Goal: Task Accomplishment & Management: Use online tool/utility

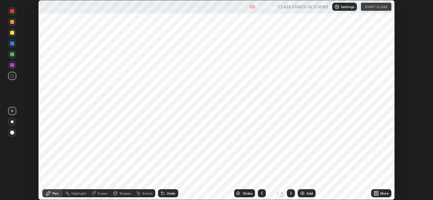
scroll to position [200, 432]
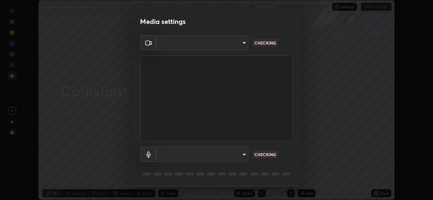
click at [203, 153] on body "Erase all Collisions - Elastic Collisions Recording CLASS STARTS IN 17 MINS Set…" at bounding box center [216, 100] width 433 height 200
type input "57fe27bd87a5c904b82cfb68591c05e5b7b0fb216399449cf39a3c9620d95e23"
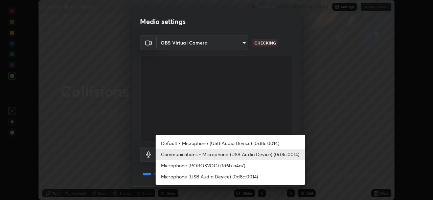
click at [208, 165] on li "Microphone (POROSVOC) (1d6b:a4a7)" at bounding box center [229, 165] width 149 height 11
type input "691afd1a8ad1f59f79a163dc929fd8cce74554ffa4927d1c5280d28312561fc3"
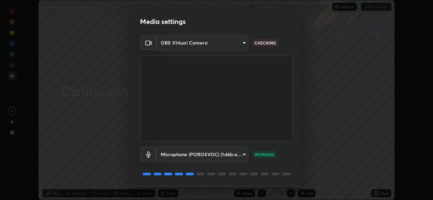
scroll to position [21, 0]
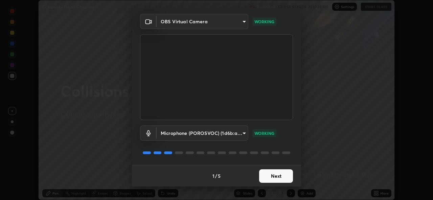
click at [277, 175] on button "Next" at bounding box center [276, 177] width 34 height 14
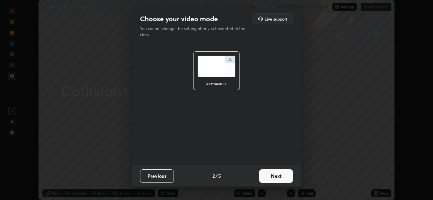
scroll to position [0, 0]
click at [277, 174] on button "Next" at bounding box center [276, 177] width 34 height 14
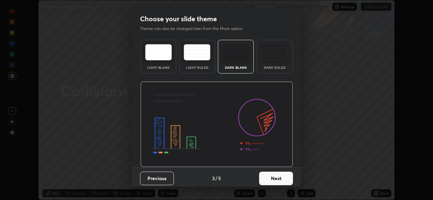
click at [279, 174] on button "Next" at bounding box center [276, 179] width 34 height 14
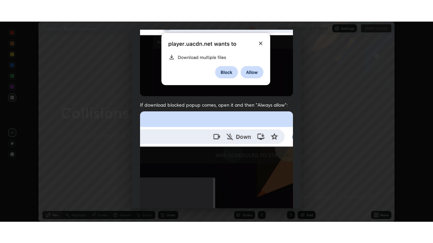
scroll to position [159, 0]
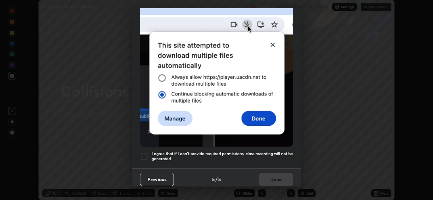
click at [146, 152] on div at bounding box center [144, 156] width 8 height 8
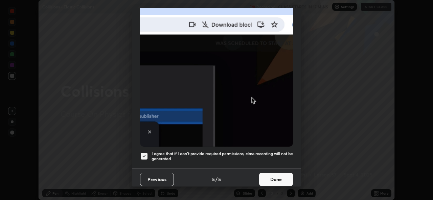
click at [272, 173] on button "Done" at bounding box center [276, 180] width 34 height 14
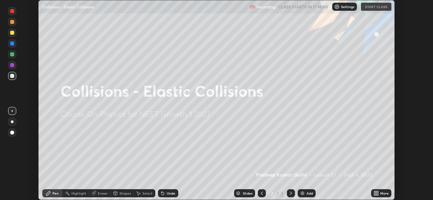
click at [374, 6] on div "Recording CLASS STARTS IN 17 MINS Settings START CLASS" at bounding box center [320, 6] width 142 height 13
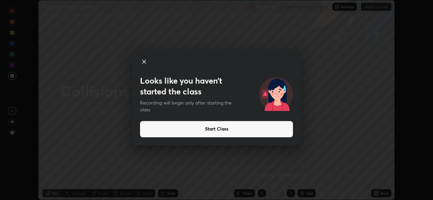
click at [240, 129] on button "Start Class" at bounding box center [216, 129] width 153 height 16
click at [224, 130] on button "Start Class" at bounding box center [216, 129] width 153 height 16
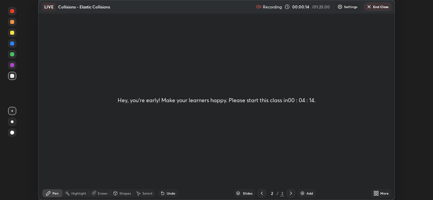
click at [304, 190] on div "Add" at bounding box center [306, 194] width 18 height 8
click at [377, 192] on icon at bounding box center [377, 193] width 2 height 2
click at [343, 168] on icon at bounding box center [342, 167] width 5 height 5
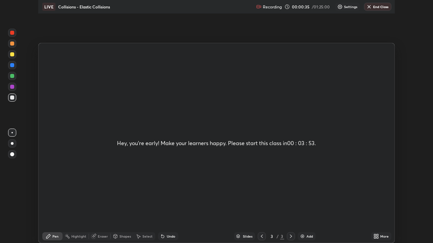
scroll to position [243, 433]
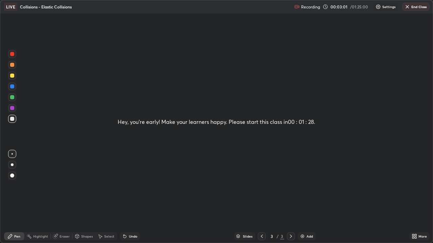
click at [13, 76] on div at bounding box center [12, 76] width 4 height 4
click at [415, 5] on button "End Class" at bounding box center [415, 7] width 27 height 8
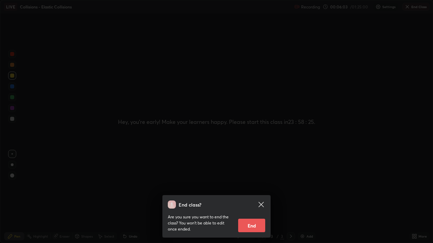
click at [245, 200] on button "End" at bounding box center [251, 226] width 27 height 14
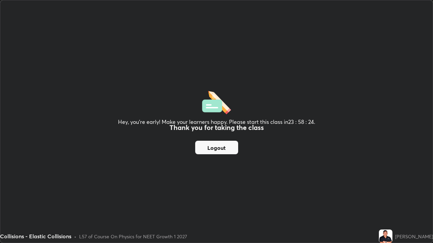
click at [215, 142] on button "Logout" at bounding box center [216, 148] width 43 height 14
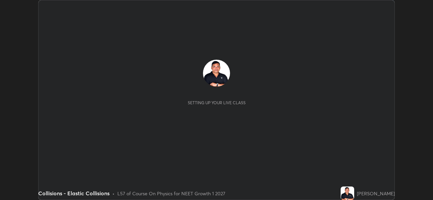
scroll to position [200, 432]
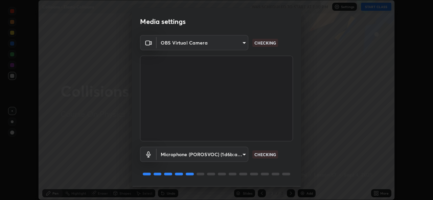
click at [182, 152] on body "Erase all Collisions - Elastic Collisions WAS SCHEDULED TO START AT 7:30 PM Set…" at bounding box center [216, 100] width 433 height 200
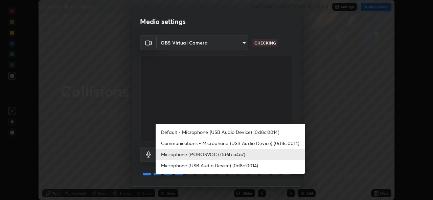
click at [183, 155] on li "Microphone (POROSVOC) (1d6b:a4a7)" at bounding box center [229, 154] width 149 height 11
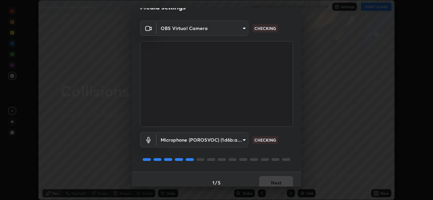
scroll to position [21, 0]
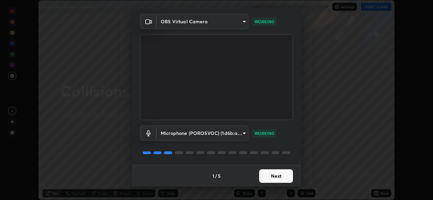
click at [267, 173] on button "Next" at bounding box center [276, 177] width 34 height 14
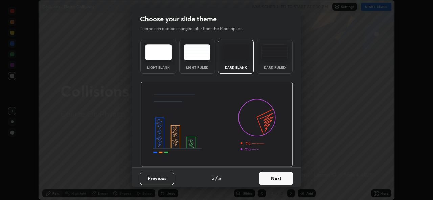
click at [268, 176] on button "Next" at bounding box center [276, 179] width 34 height 14
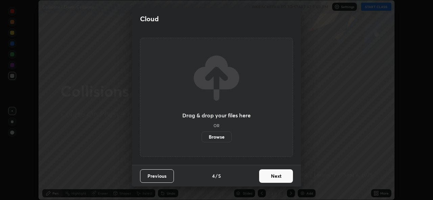
click at [266, 174] on button "Next" at bounding box center [276, 177] width 34 height 14
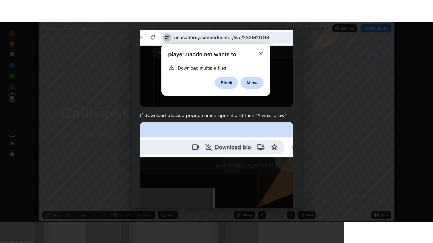
scroll to position [159, 0]
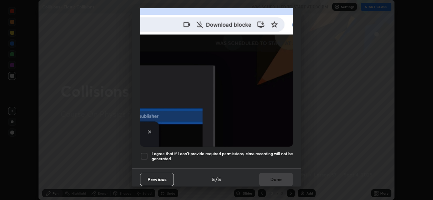
click at [142, 155] on div at bounding box center [144, 156] width 8 height 8
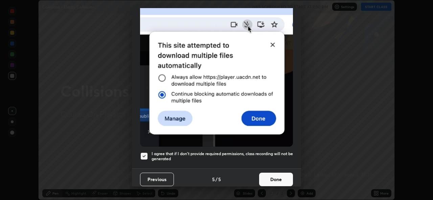
click at [265, 175] on button "Done" at bounding box center [276, 180] width 34 height 14
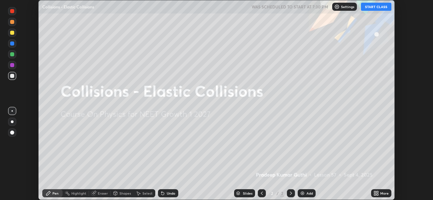
click at [375, 6] on button "START CLASS" at bounding box center [376, 7] width 30 height 8
click at [305, 194] on div "Add" at bounding box center [306, 194] width 18 height 8
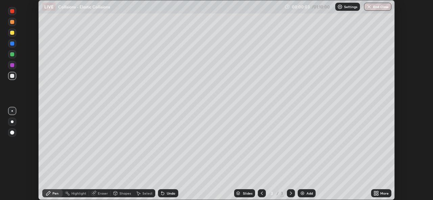
click at [374, 192] on icon at bounding box center [375, 193] width 2 height 2
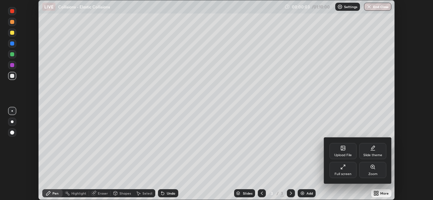
click at [347, 170] on div "Full screen" at bounding box center [342, 170] width 27 height 16
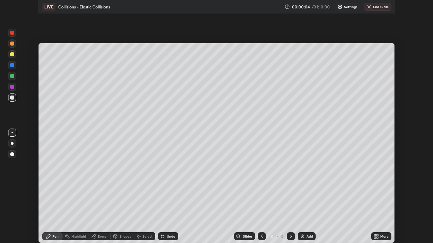
scroll to position [243, 433]
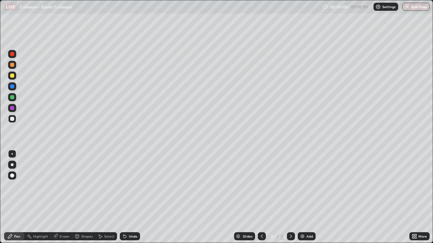
click at [130, 200] on div "Undo" at bounding box center [133, 236] width 8 height 3
click at [12, 77] on div at bounding box center [12, 76] width 4 height 4
click at [128, 200] on div "Undo" at bounding box center [130, 236] width 20 height 8
click at [304, 200] on div "Add" at bounding box center [306, 236] width 18 height 8
click at [11, 119] on div at bounding box center [12, 119] width 4 height 4
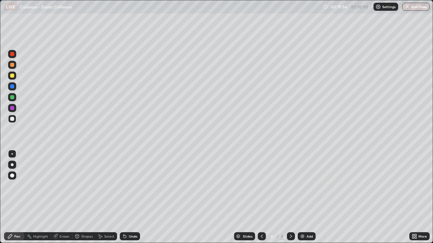
click at [67, 200] on div "Eraser" at bounding box center [64, 236] width 10 height 3
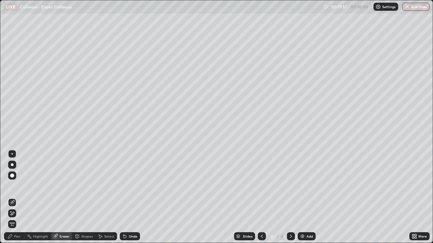
click at [19, 200] on div "Pen" at bounding box center [17, 236] width 6 height 3
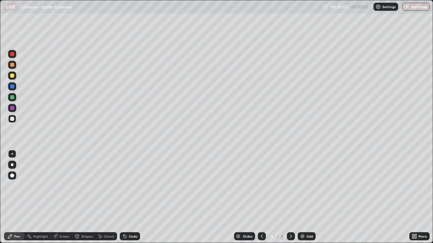
click at [15, 97] on div at bounding box center [12, 97] width 8 height 8
click at [10, 76] on div at bounding box center [12, 76] width 4 height 4
click at [13, 119] on div at bounding box center [12, 119] width 4 height 4
click at [134, 200] on div "Undo" at bounding box center [133, 236] width 8 height 3
click at [133, 200] on div "Undo" at bounding box center [130, 236] width 20 height 8
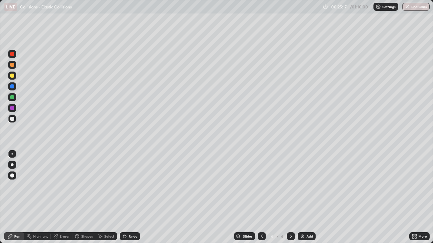
click at [129, 200] on div "Undo" at bounding box center [130, 236] width 20 height 8
click at [13, 76] on div at bounding box center [12, 76] width 4 height 4
click at [302, 200] on img at bounding box center [301, 236] width 5 height 5
click at [260, 200] on icon at bounding box center [261, 236] width 5 height 5
click at [290, 200] on icon at bounding box center [290, 236] width 5 height 5
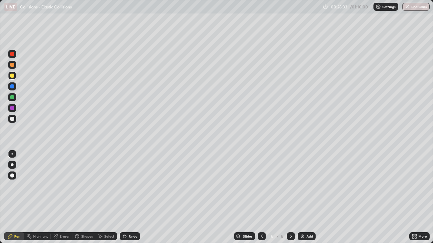
click at [11, 97] on div at bounding box center [12, 97] width 4 height 4
click at [13, 119] on div at bounding box center [12, 119] width 4 height 4
click at [132, 200] on div "Undo" at bounding box center [133, 236] width 8 height 3
click at [13, 95] on div at bounding box center [12, 97] width 4 height 4
click at [11, 75] on div at bounding box center [12, 76] width 4 height 4
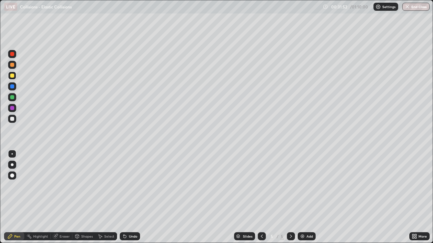
click at [13, 76] on div at bounding box center [12, 76] width 4 height 4
click at [13, 119] on div at bounding box center [12, 119] width 4 height 4
click at [129, 200] on div "Undo" at bounding box center [133, 236] width 8 height 3
click at [260, 200] on icon at bounding box center [261, 236] width 5 height 5
click at [289, 200] on icon at bounding box center [290, 236] width 5 height 5
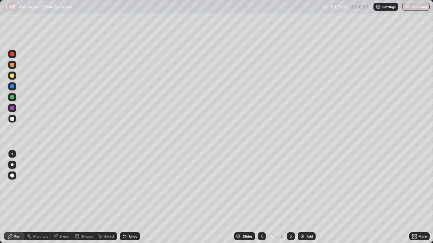
click at [132, 200] on div "Undo" at bounding box center [133, 236] width 8 height 3
click at [129, 200] on div "Undo" at bounding box center [133, 236] width 8 height 3
click at [130, 200] on div "Undo" at bounding box center [133, 236] width 8 height 3
click at [126, 200] on div "Undo" at bounding box center [130, 236] width 20 height 8
click at [302, 200] on img at bounding box center [301, 236] width 5 height 5
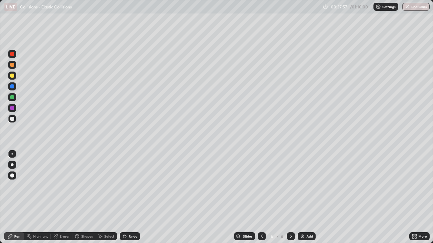
click at [260, 200] on icon at bounding box center [261, 236] width 5 height 5
click at [259, 200] on div at bounding box center [261, 236] width 8 height 8
click at [261, 200] on div at bounding box center [261, 236] width 8 height 8
click at [290, 200] on icon at bounding box center [290, 236] width 5 height 5
click at [291, 200] on icon at bounding box center [290, 236] width 5 height 5
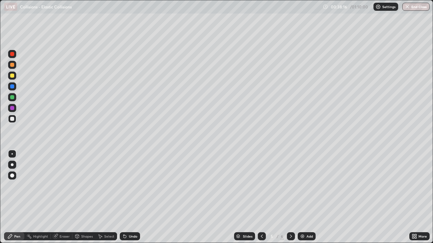
click at [290, 200] on icon at bounding box center [290, 236] width 5 height 5
click at [261, 200] on icon at bounding box center [261, 236] width 5 height 5
click at [290, 200] on icon at bounding box center [290, 236] width 5 height 5
click at [134, 200] on div "Undo" at bounding box center [133, 236] width 8 height 3
click at [133, 200] on div "Undo" at bounding box center [133, 236] width 8 height 3
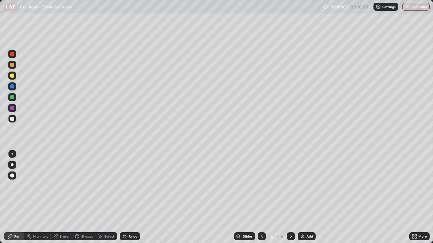
click at [133, 200] on div "Undo" at bounding box center [133, 236] width 8 height 3
click at [132, 200] on div "Undo" at bounding box center [133, 236] width 8 height 3
click at [261, 200] on icon at bounding box center [261, 236] width 5 height 5
click at [292, 200] on icon at bounding box center [290, 236] width 5 height 5
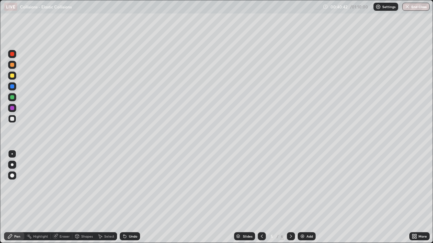
click at [290, 200] on icon at bounding box center [290, 236] width 5 height 5
click at [11, 77] on div at bounding box center [12, 76] width 4 height 4
click at [11, 120] on div at bounding box center [12, 119] width 4 height 4
click at [13, 77] on div at bounding box center [12, 76] width 4 height 4
click at [302, 200] on img at bounding box center [301, 236] width 5 height 5
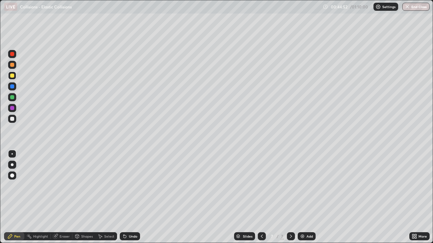
click at [261, 200] on icon at bounding box center [261, 236] width 5 height 5
click at [290, 200] on icon at bounding box center [290, 236] width 5 height 5
click at [13, 119] on div at bounding box center [12, 119] width 4 height 4
click at [133, 200] on div "Undo" at bounding box center [133, 236] width 8 height 3
click at [64, 200] on div "Eraser" at bounding box center [64, 236] width 10 height 3
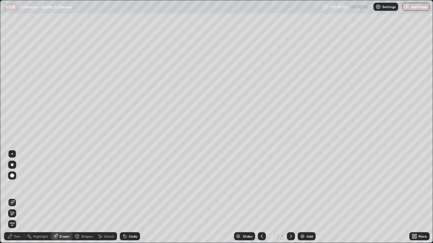
click at [20, 200] on div "Pen" at bounding box center [17, 236] width 6 height 3
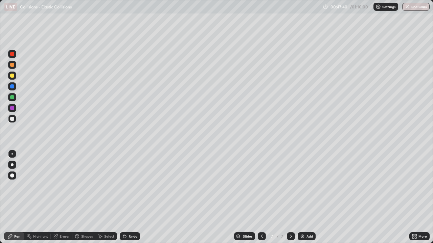
click at [302, 200] on img at bounding box center [301, 236] width 5 height 5
click at [11, 76] on div at bounding box center [12, 76] width 4 height 4
click at [133, 200] on div "Undo" at bounding box center [133, 236] width 8 height 3
click at [134, 200] on div "Undo" at bounding box center [133, 236] width 8 height 3
click at [136, 200] on div "Undo" at bounding box center [133, 236] width 8 height 3
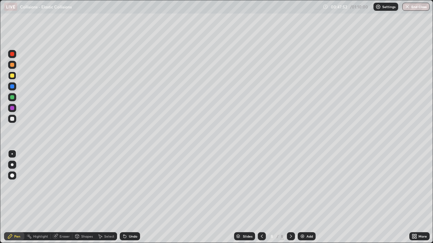
click at [136, 200] on div "Undo" at bounding box center [133, 236] width 8 height 3
click at [12, 118] on div at bounding box center [12, 119] width 4 height 4
click at [129, 200] on div "Undo" at bounding box center [130, 236] width 20 height 8
click at [13, 76] on div at bounding box center [12, 76] width 4 height 4
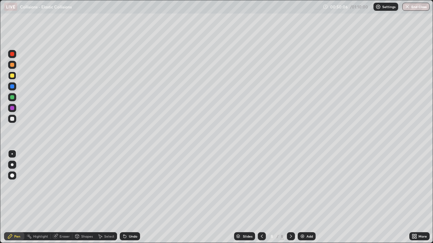
click at [132, 200] on div "Undo" at bounding box center [133, 236] width 8 height 3
click at [130, 200] on div "Undo" at bounding box center [133, 236] width 8 height 3
click at [304, 200] on div "Add" at bounding box center [306, 236] width 18 height 8
click at [12, 118] on div at bounding box center [12, 119] width 4 height 4
click at [11, 76] on div at bounding box center [12, 76] width 4 height 4
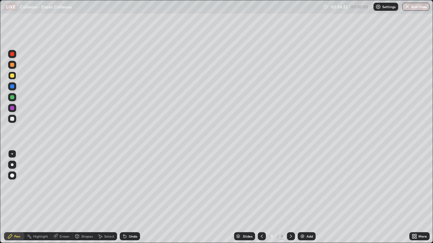
click at [12, 97] on div at bounding box center [12, 97] width 4 height 4
click at [14, 119] on div at bounding box center [12, 119] width 4 height 4
click at [132, 200] on div "Undo" at bounding box center [133, 236] width 8 height 3
click at [133, 200] on div "Undo" at bounding box center [133, 236] width 8 height 3
click at [129, 200] on div "Undo" at bounding box center [133, 236] width 8 height 3
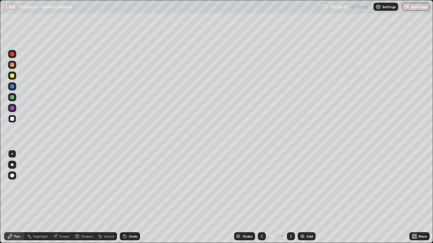
click at [126, 200] on icon at bounding box center [124, 236] width 5 height 5
click at [258, 200] on div at bounding box center [261, 236] width 8 height 8
click at [261, 200] on icon at bounding box center [261, 236] width 5 height 5
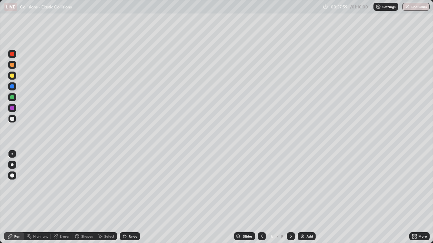
click at [262, 200] on icon at bounding box center [261, 236] width 5 height 5
click at [261, 200] on icon at bounding box center [261, 236] width 5 height 5
click at [290, 200] on icon at bounding box center [290, 236] width 5 height 5
click at [288, 200] on icon at bounding box center [290, 236] width 5 height 5
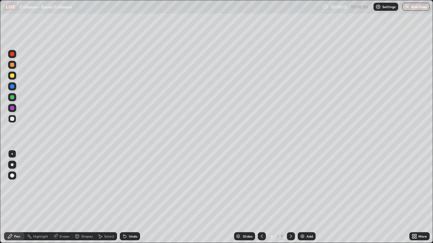
click at [288, 200] on div at bounding box center [291, 237] width 8 height 14
click at [291, 200] on icon at bounding box center [290, 236] width 5 height 5
click at [290, 200] on icon at bounding box center [291, 236] width 2 height 3
click at [261, 200] on icon at bounding box center [261, 236] width 5 height 5
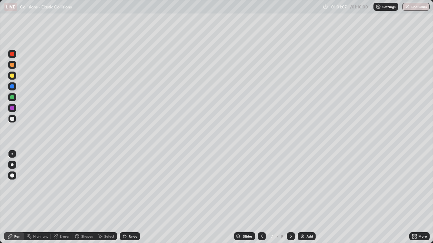
click at [261, 200] on icon at bounding box center [261, 236] width 5 height 5
click at [260, 200] on icon at bounding box center [261, 236] width 5 height 5
click at [261, 200] on icon at bounding box center [261, 236] width 5 height 5
click at [289, 200] on div at bounding box center [291, 236] width 8 height 8
click at [290, 200] on div at bounding box center [291, 236] width 8 height 8
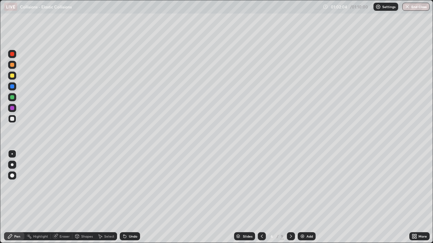
click at [261, 200] on icon at bounding box center [261, 236] width 5 height 5
click at [262, 200] on icon at bounding box center [261, 236] width 5 height 5
click at [261, 200] on icon at bounding box center [261, 236] width 5 height 5
click at [288, 200] on icon at bounding box center [290, 236] width 5 height 5
click at [290, 200] on icon at bounding box center [290, 236] width 5 height 5
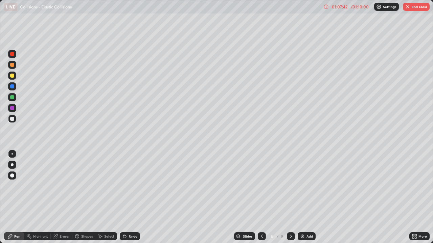
click at [291, 200] on icon at bounding box center [291, 236] width 2 height 3
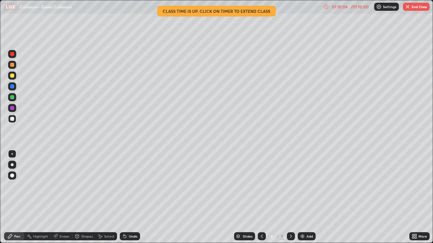
click at [291, 200] on div at bounding box center [291, 236] width 8 height 8
click at [260, 200] on icon at bounding box center [261, 236] width 5 height 5
click at [261, 200] on icon at bounding box center [261, 236] width 5 height 5
click at [261, 200] on icon at bounding box center [262, 236] width 2 height 3
click at [261, 200] on icon at bounding box center [261, 236] width 5 height 5
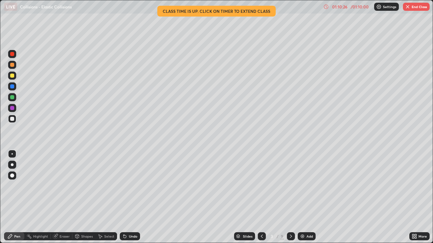
click at [281, 200] on div "9" at bounding box center [282, 236] width 4 height 6
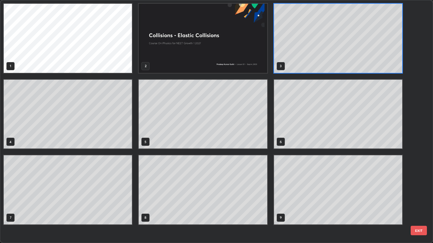
scroll to position [241, 428]
click at [414, 200] on button "EXIT" at bounding box center [418, 230] width 16 height 9
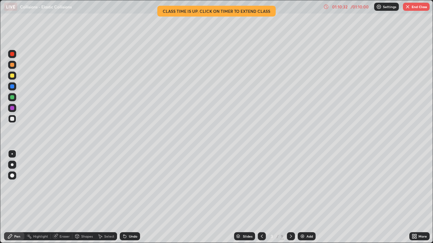
click at [289, 200] on icon at bounding box center [290, 236] width 5 height 5
click at [290, 200] on icon at bounding box center [290, 236] width 5 height 5
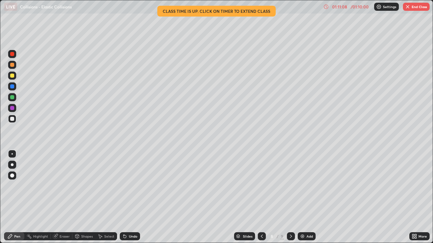
click at [289, 200] on icon at bounding box center [290, 236] width 5 height 5
click at [416, 5] on button "End Class" at bounding box center [415, 7] width 27 height 8
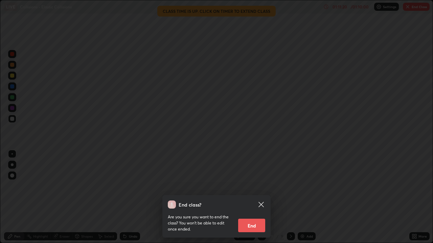
click at [255, 200] on button "End" at bounding box center [251, 226] width 27 height 14
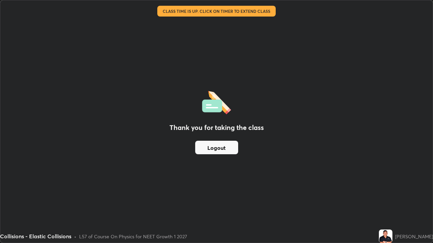
click at [232, 148] on button "Logout" at bounding box center [216, 148] width 43 height 14
